Goal: Complete application form

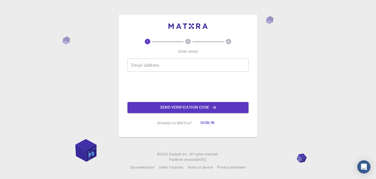
click at [192, 62] on input "Email address" at bounding box center [187, 65] width 121 height 13
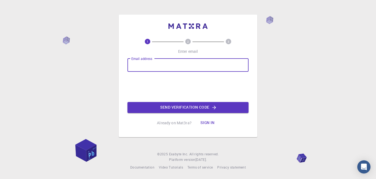
type input "[EMAIL_ADDRESS][DOMAIN_NAME]"
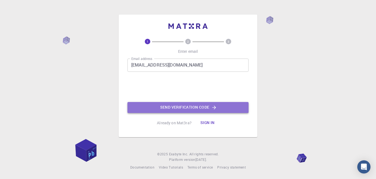
click at [212, 108] on icon "button" at bounding box center [213, 107] width 5 height 5
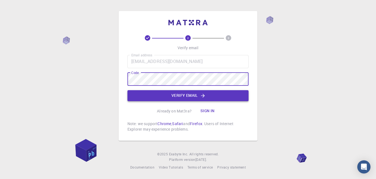
click at [198, 93] on button "Verify email" at bounding box center [187, 95] width 121 height 11
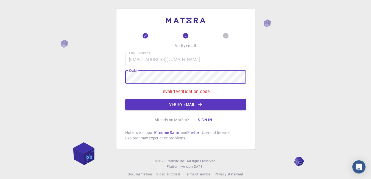
click at [108, 78] on div "2 3 Verify email Email address [EMAIL_ADDRESS][DOMAIN_NAME] Email address Code …" at bounding box center [185, 93] width 371 height 186
click at [228, 105] on button "Verify email" at bounding box center [185, 104] width 121 height 11
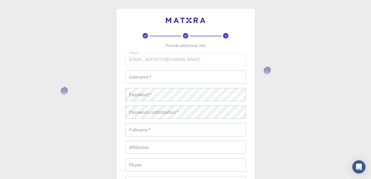
click at [185, 77] on input "username   *" at bounding box center [185, 76] width 121 height 13
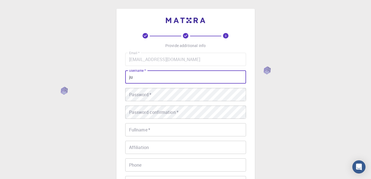
type input "j"
click at [134, 76] on input "JUIANA" at bounding box center [185, 76] width 121 height 13
type input "[PERSON_NAME]"
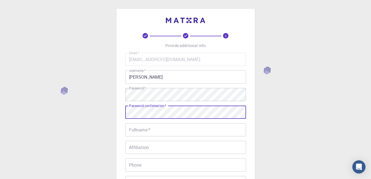
scroll to position [27, 0]
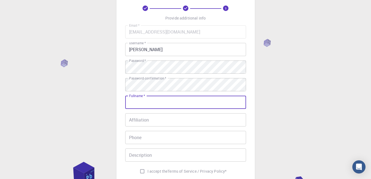
click at [164, 104] on input "Fullname   *" at bounding box center [185, 102] width 121 height 13
type input "[PERSON_NAME] [PERSON_NAME]"
type input "85981967321"
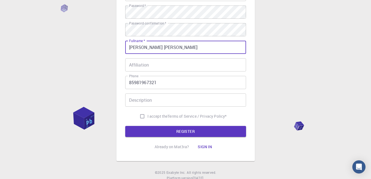
scroll to position [101, 0]
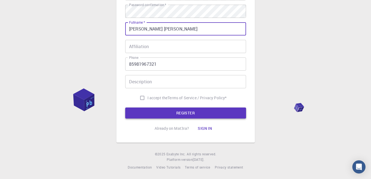
click at [192, 112] on button "REGISTER" at bounding box center [185, 113] width 121 height 11
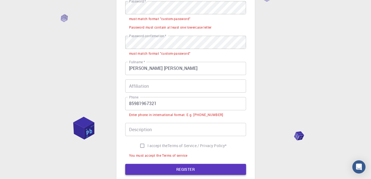
scroll to position [115, 0]
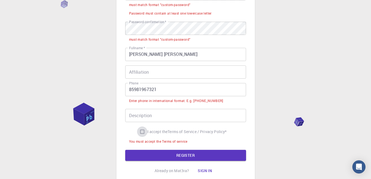
click at [140, 131] on input "I accept the Terms of Service / Privacy Policy *" at bounding box center [142, 131] width 10 height 10
checkbox input "true"
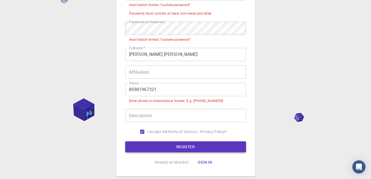
click at [183, 148] on button "REGISTER" at bounding box center [185, 146] width 121 height 11
drag, startPoint x: 129, startPoint y: 100, endPoint x: 184, endPoint y: 101, distance: 55.5
click at [184, 101] on div "Enter phone in international format. E.g. [PHONE_NUMBER]" at bounding box center [176, 100] width 94 height 5
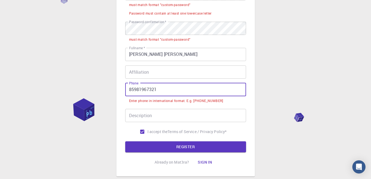
click at [129, 91] on input "85981967321" at bounding box center [185, 89] width 121 height 13
click at [162, 90] on input "85981967321" at bounding box center [185, 89] width 121 height 13
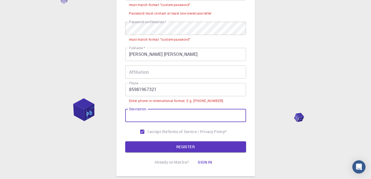
click at [144, 115] on input "Description" at bounding box center [185, 115] width 121 height 13
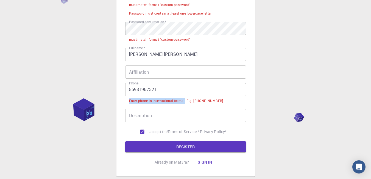
drag, startPoint x: 138, startPoint y: 101, endPoint x: 185, endPoint y: 102, distance: 47.0
click at [185, 102] on div "Enter phone in international format. E.g. [PHONE_NUMBER]" at bounding box center [176, 100] width 94 height 5
copy div "Enter phone in international format"
click at [129, 89] on input "85981967321" at bounding box center [185, 89] width 121 height 13
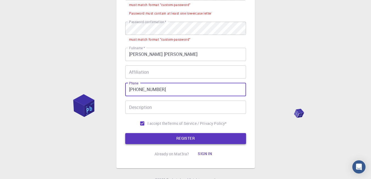
click at [173, 136] on button "REGISTER" at bounding box center [185, 138] width 121 height 11
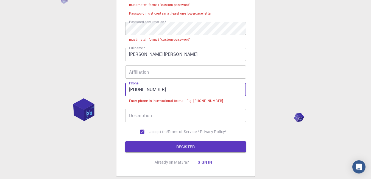
click at [138, 90] on input "[PHONE_NUMBER]" at bounding box center [185, 89] width 121 height 13
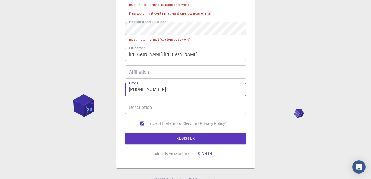
type input "[PHONE_NUMBER]"
click at [125, 133] on button "REGISTER" at bounding box center [185, 138] width 121 height 11
click at [179, 139] on button "REGISTER" at bounding box center [185, 138] width 121 height 11
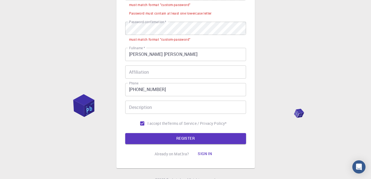
scroll to position [87, 0]
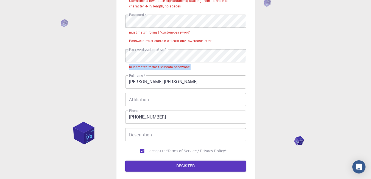
drag, startPoint x: 128, startPoint y: 67, endPoint x: 199, endPoint y: 66, distance: 71.2
click at [199, 66] on li "must match format "custom-password"" at bounding box center [185, 66] width 121 height 9
copy div "must match format "custom-password""
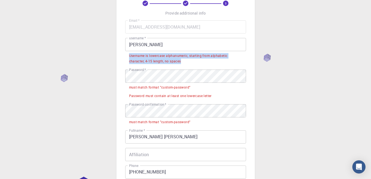
drag, startPoint x: 170, startPoint y: 60, endPoint x: 186, endPoint y: 60, distance: 15.9
click at [186, 60] on li "Username is lowercase alphanumeric, starting from alphabetic character, 4-15 le…" at bounding box center [185, 58] width 121 height 14
copy div "Username is lowercase alphanumeric, starting from alphabetic character, 4-15 le…"
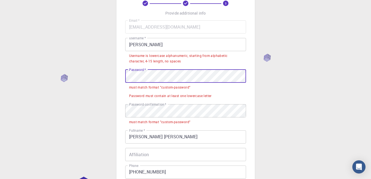
click at [122, 76] on div "3 Provide additional info Email   * [EMAIL_ADDRESS][DOMAIN_NAME] Email   * user…" at bounding box center [186, 113] width 139 height 274
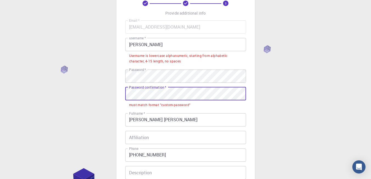
click at [123, 93] on div "3 Provide additional info Email   * [EMAIL_ADDRESS][DOMAIN_NAME] Email   * user…" at bounding box center [186, 104] width 139 height 257
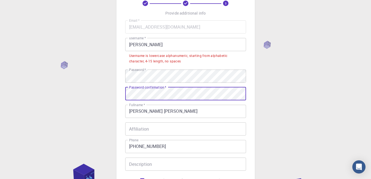
scroll to position [115, 0]
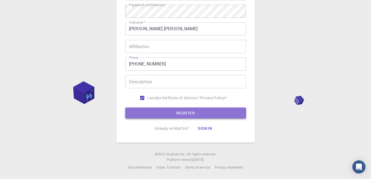
click at [190, 112] on button "REGISTER" at bounding box center [185, 113] width 121 height 11
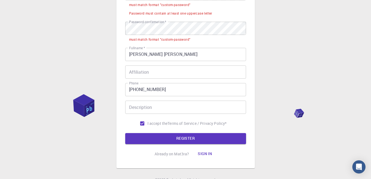
scroll to position [87, 0]
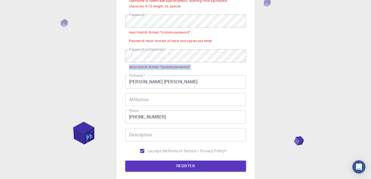
drag, startPoint x: 194, startPoint y: 66, endPoint x: 215, endPoint y: 43, distance: 30.7
click at [128, 68] on li "must match format "custom-password"" at bounding box center [185, 66] width 121 height 9
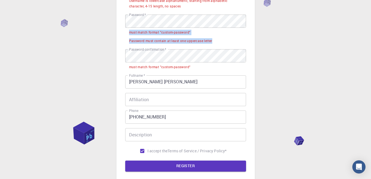
drag, startPoint x: 162, startPoint y: 42, endPoint x: 128, endPoint y: 35, distance: 34.0
click at [128, 35] on ul "must match format "custom-password" Password must contain at least one uppercas…" at bounding box center [185, 36] width 121 height 17
copy ul "must match format "custom-password" Password must contain at least one uppercas…"
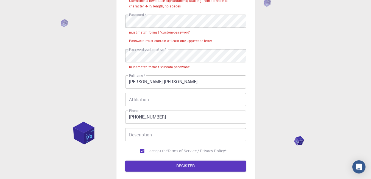
click at [167, 101] on input "Affiliation" at bounding box center [185, 99] width 121 height 13
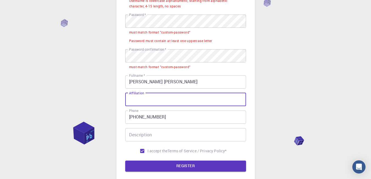
scroll to position [0, 0]
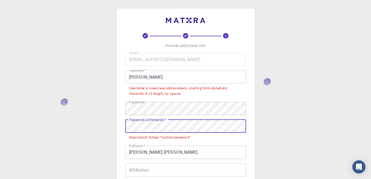
click at [115, 127] on div "3 Provide additional info Email   * [EMAIL_ADDRESS][DOMAIN_NAME] Email   * user…" at bounding box center [185, 151] width 371 height 302
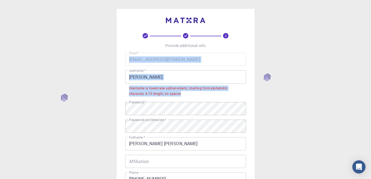
drag, startPoint x: 125, startPoint y: 86, endPoint x: 188, endPoint y: 94, distance: 64.3
click at [188, 94] on div "3 Provide additional info Email   * [EMAIL_ADDRESS][DOMAIN_NAME] Email   * user…" at bounding box center [186, 133] width 139 height 249
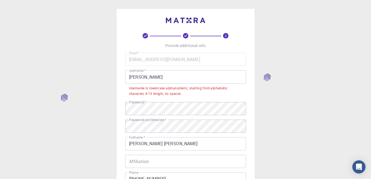
click at [89, 82] on div "3 Provide additional info Email   * [EMAIL_ADDRESS][DOMAIN_NAME] Email   * user…" at bounding box center [185, 147] width 371 height 294
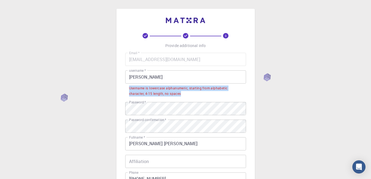
drag, startPoint x: 183, startPoint y: 96, endPoint x: 129, endPoint y: 87, distance: 54.9
click at [129, 87] on li "Username is lowercase alphanumeric, starting from alphabetic character, 4-15 le…" at bounding box center [185, 91] width 121 height 14
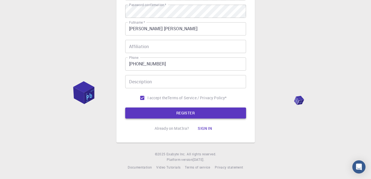
click at [187, 112] on button "REGISTER" at bounding box center [185, 113] width 121 height 11
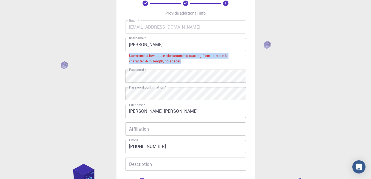
scroll to position [5, 0]
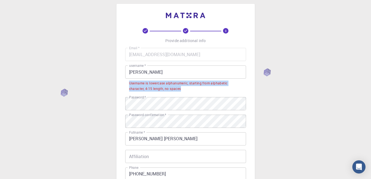
copy div "Username is lowercase alphanumeric, starting from alphabetic character, 4-15 le…"
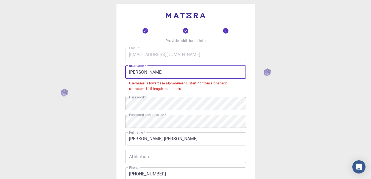
drag, startPoint x: 150, startPoint y: 72, endPoint x: 126, endPoint y: 70, distance: 24.3
click at [126, 70] on input "[PERSON_NAME]" at bounding box center [185, 71] width 121 height 13
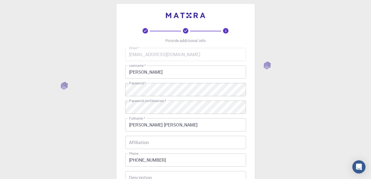
click at [112, 77] on div "3 Provide additional info Email   * [EMAIL_ADDRESS][DOMAIN_NAME] Email   * user…" at bounding box center [185, 135] width 371 height 280
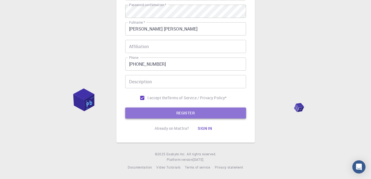
click at [204, 115] on button "REGISTER" at bounding box center [185, 113] width 121 height 11
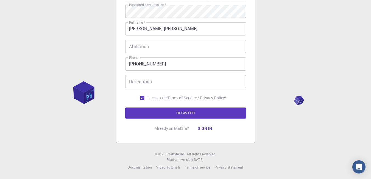
scroll to position [32, 0]
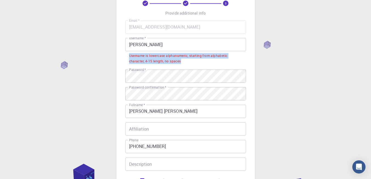
drag, startPoint x: 186, startPoint y: 62, endPoint x: 127, endPoint y: 57, distance: 59.0
click at [127, 57] on li "Username is lowercase alphanumeric, starting from alphabetic character, 4-15 le…" at bounding box center [185, 58] width 121 height 14
copy div "Username is lowercase alphanumeric, starting from alphabetic character, 4-15 le…"
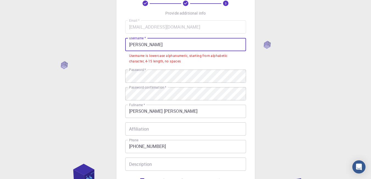
click at [172, 45] on input "[PERSON_NAME]" at bounding box center [185, 44] width 121 height 13
click at [131, 44] on input "[PERSON_NAME]" at bounding box center [185, 44] width 121 height 13
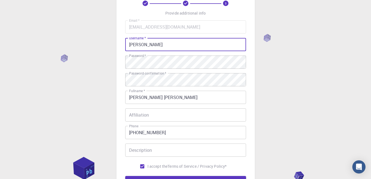
scroll to position [101, 0]
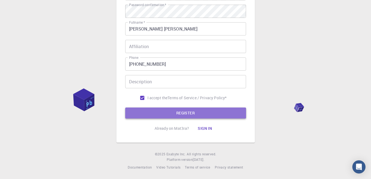
click at [214, 111] on button "REGISTER" at bounding box center [185, 113] width 121 height 11
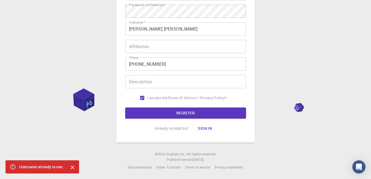
scroll to position [18, 0]
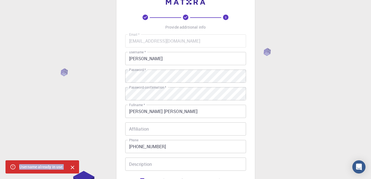
drag, startPoint x: 17, startPoint y: 168, endPoint x: 65, endPoint y: 168, distance: 47.8
click at [65, 168] on div "Username already in use." at bounding box center [42, 166] width 74 height 13
copy div "Username already in use"
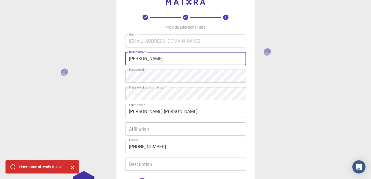
drag, startPoint x: 153, startPoint y: 59, endPoint x: 121, endPoint y: 56, distance: 32.6
click at [121, 56] on div "3 Provide additional info Email   * [EMAIL_ADDRESS][DOMAIN_NAME] Email   * user…" at bounding box center [186, 107] width 139 height 235
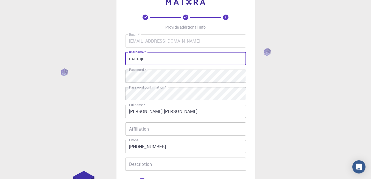
scroll to position [101, 0]
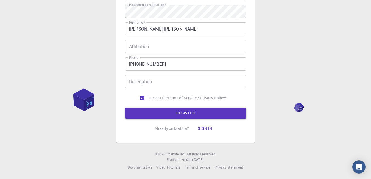
type input "matraju"
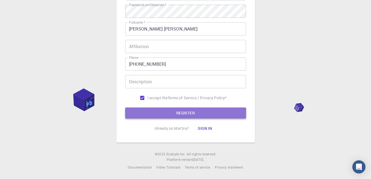
click at [197, 112] on button "REGISTER" at bounding box center [185, 113] width 121 height 11
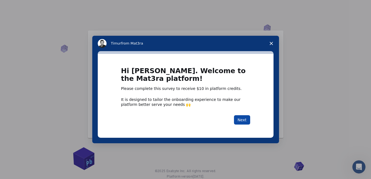
click at [247, 119] on button "Next" at bounding box center [242, 119] width 16 height 9
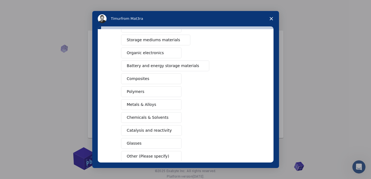
scroll to position [27, 0]
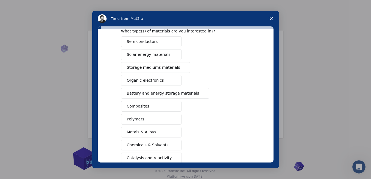
click at [143, 144] on span "Chemicals & Solvents" at bounding box center [148, 145] width 42 height 6
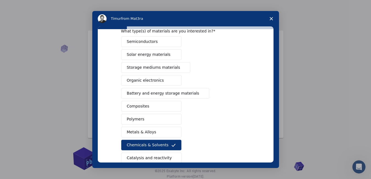
scroll to position [86, 0]
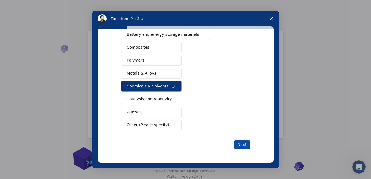
click at [243, 141] on button "Next" at bounding box center [242, 144] width 16 height 9
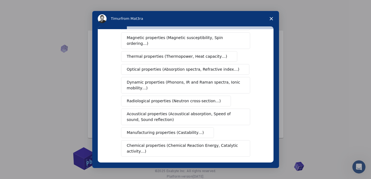
scroll to position [82, 0]
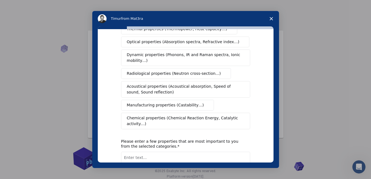
click at [150, 115] on span "Chemical properties (Chemical Reaction Energy, Catalytic activity…)" at bounding box center [184, 121] width 114 height 12
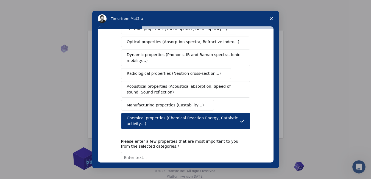
scroll to position [115, 0]
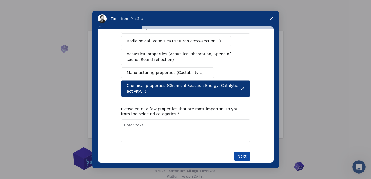
click at [242, 151] on button "Next" at bounding box center [242, 155] width 16 height 9
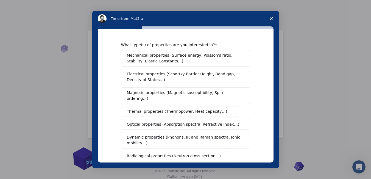
scroll to position [110, 0]
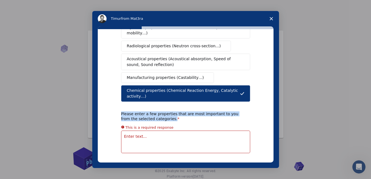
drag, startPoint x: 120, startPoint y: 100, endPoint x: 160, endPoint y: 109, distance: 41.1
click at [160, 111] on div "Please enter a few properties that are most important to you from the selected …" at bounding box center [181, 116] width 121 height 10
copy div "Please enter a few properties that are most important to you from the selected …"
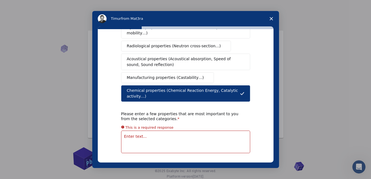
click at [185, 131] on textarea "Enter text..." at bounding box center [185, 142] width 129 height 23
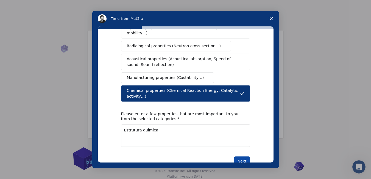
type textarea "Estrutura quimica"
drag, startPoint x: 244, startPoint y: 153, endPoint x: 268, endPoint y: 77, distance: 79.1
click at [244, 156] on button "Next" at bounding box center [242, 160] width 16 height 9
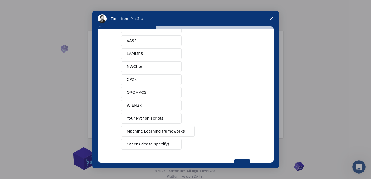
scroll to position [47, 0]
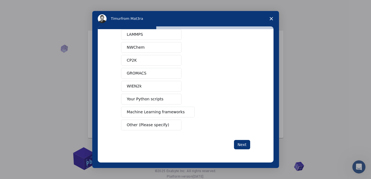
drag, startPoint x: 160, startPoint y: 125, endPoint x: 169, endPoint y: 126, distance: 9.0
click at [160, 125] on span "Other (Please specify)" at bounding box center [148, 125] width 42 height 6
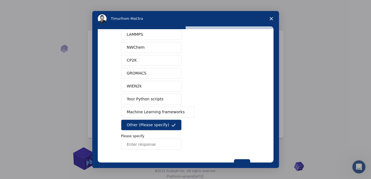
drag, startPoint x: 170, startPoint y: 123, endPoint x: 218, endPoint y: 103, distance: 51.2
click at [172, 123] on icon "Intercom messenger" at bounding box center [174, 125] width 4 height 4
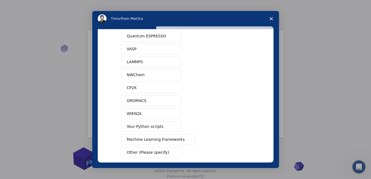
scroll to position [0, 0]
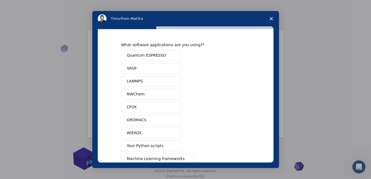
click at [138, 93] on span "NWChem" at bounding box center [136, 94] width 18 height 6
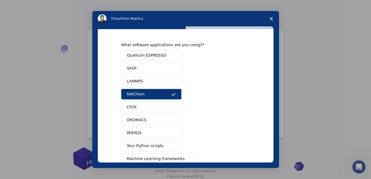
scroll to position [47, 0]
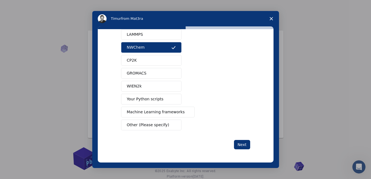
drag, startPoint x: 240, startPoint y: 145, endPoint x: 242, endPoint y: 133, distance: 12.6
click at [240, 145] on button "Next" at bounding box center [242, 144] width 16 height 9
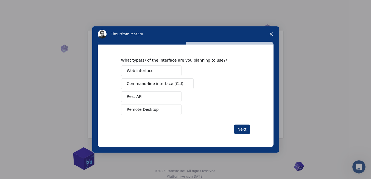
click at [136, 70] on span "Web interface" at bounding box center [140, 71] width 27 height 6
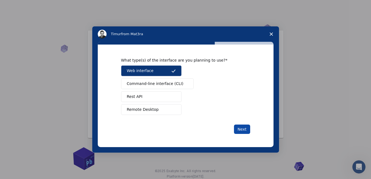
click at [246, 130] on button "Next" at bounding box center [242, 129] width 16 height 9
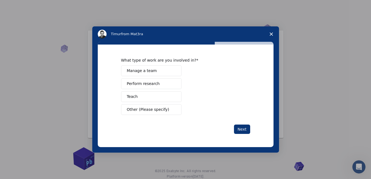
click at [153, 83] on span "Perform research" at bounding box center [143, 84] width 33 height 6
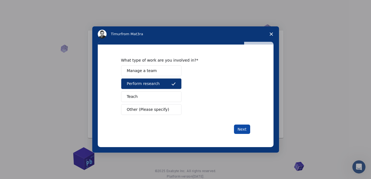
click at [239, 129] on button "Next" at bounding box center [242, 129] width 16 height 9
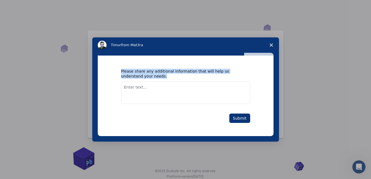
drag, startPoint x: 122, startPoint y: 68, endPoint x: 148, endPoint y: 79, distance: 27.9
click at [148, 79] on div "Please share any additional information that will help us understand your needs…" at bounding box center [186, 96] width 176 height 81
copy div "Please share any additional information that will help us understand your needs."
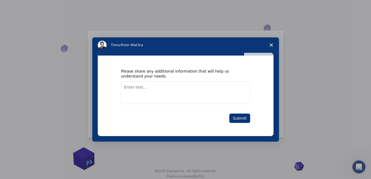
click at [180, 97] on textarea "Enter text..." at bounding box center [185, 92] width 129 height 23
type textarea "Desenhar estrutura molecular"
click at [245, 119] on button "Submit" at bounding box center [240, 118] width 21 height 9
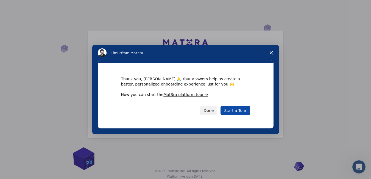
click at [247, 111] on link "Start a Tour" at bounding box center [235, 110] width 29 height 9
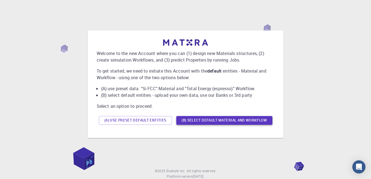
click at [258, 119] on button "(B) Select default material and workflow" at bounding box center [225, 120] width 96 height 9
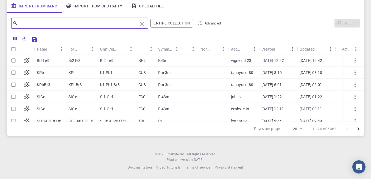
click at [123, 20] on input "text" at bounding box center [78, 23] width 120 height 8
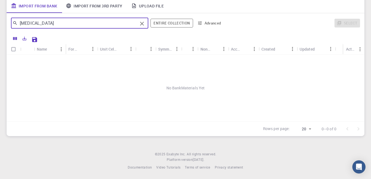
type input "ibuprofen"
drag, startPoint x: 144, startPoint y: 21, endPoint x: 147, endPoint y: 27, distance: 7.4
click at [144, 22] on icon "Clear" at bounding box center [142, 23] width 7 height 7
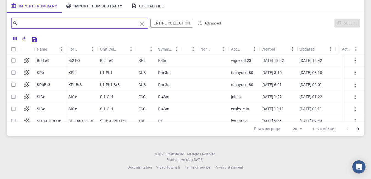
click at [51, 82] on div "KPbBr3" at bounding box center [50, 85] width 32 height 12
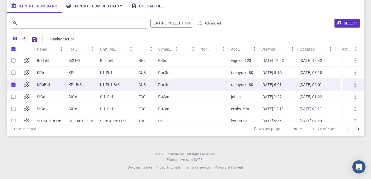
checkbox input "true"
click at [46, 86] on p "KPbBr3" at bounding box center [43, 84] width 13 height 5
checkbox input "false"
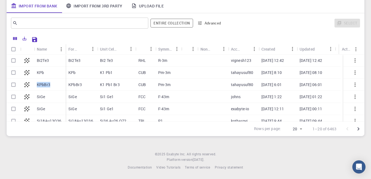
click at [46, 86] on p "KPbBr3" at bounding box center [43, 84] width 13 height 5
checkbox input "true"
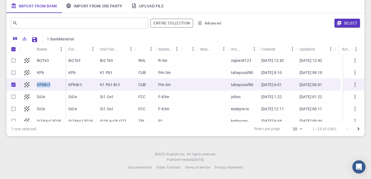
click at [38, 86] on p "KPbBr3" at bounding box center [43, 84] width 13 height 5
checkbox input "false"
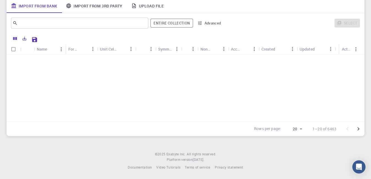
scroll to position [175, 0]
